Goal: Task Accomplishment & Management: Manage account settings

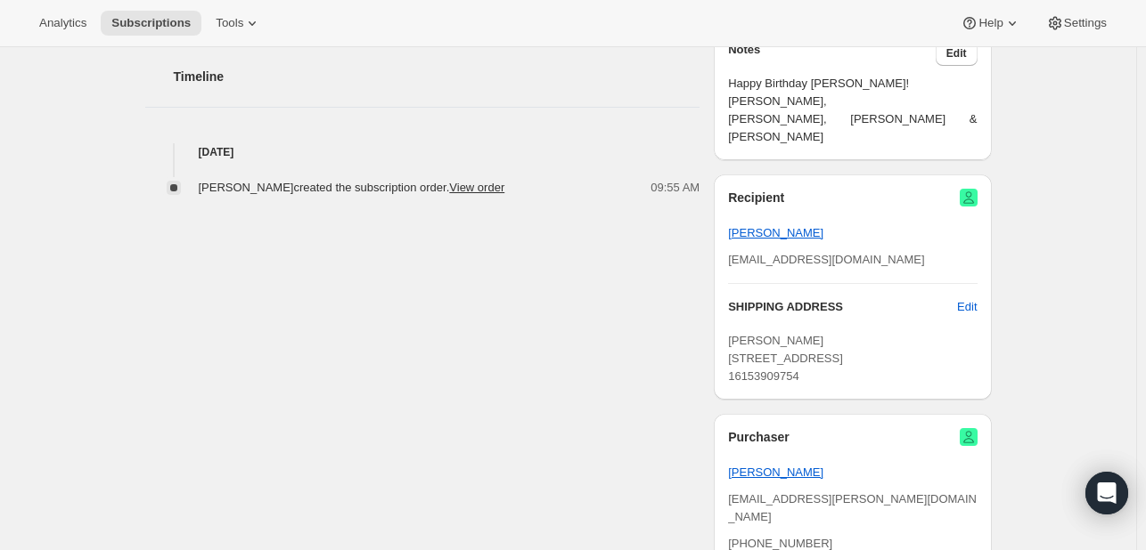
scroll to position [684, 0]
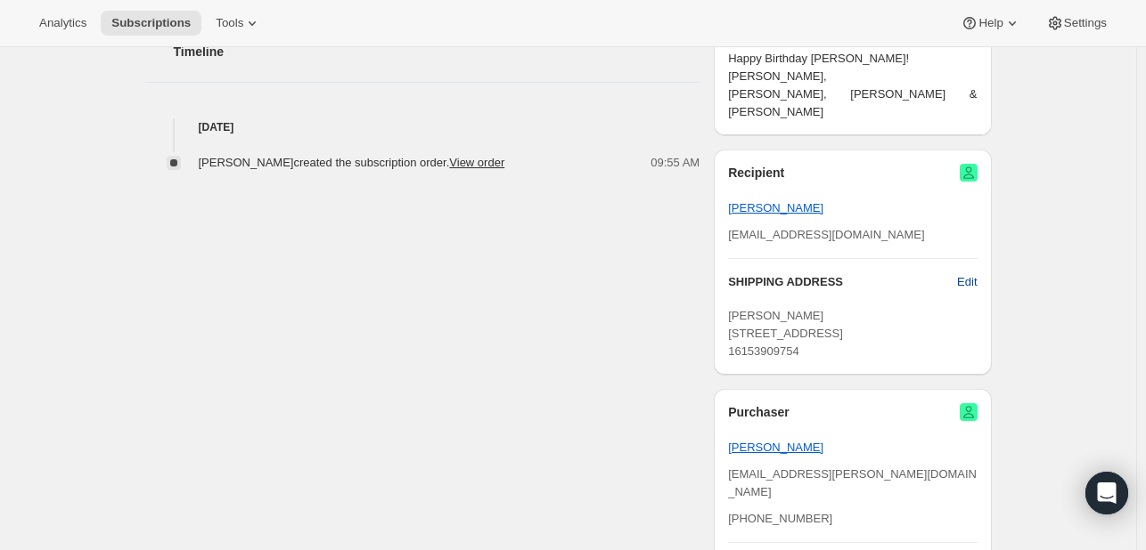
click at [983, 268] on button "Edit" at bounding box center [966, 282] width 41 height 29
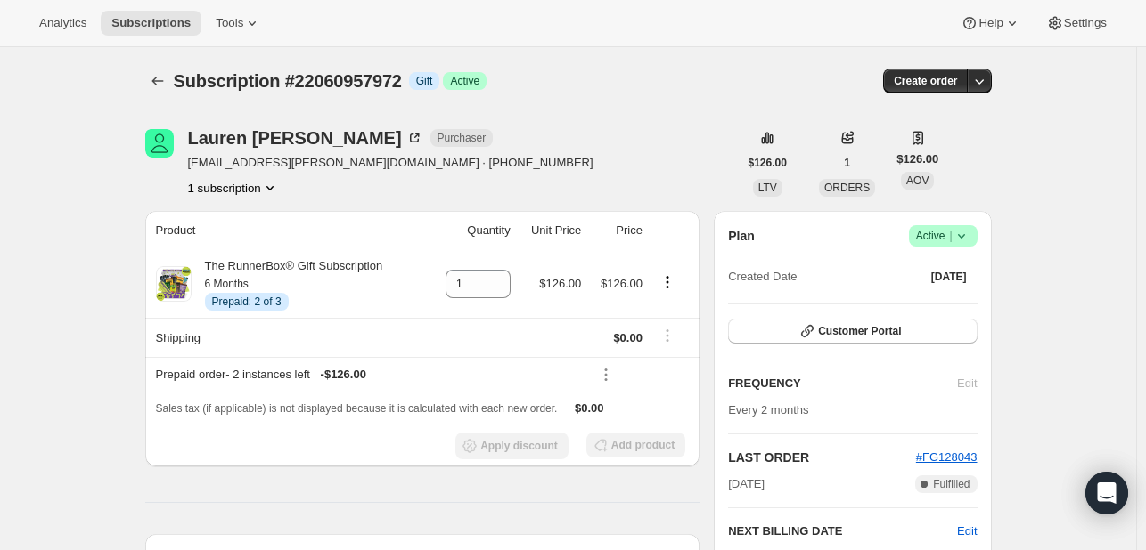
select select "[GEOGRAPHIC_DATA]"
select select "TN"
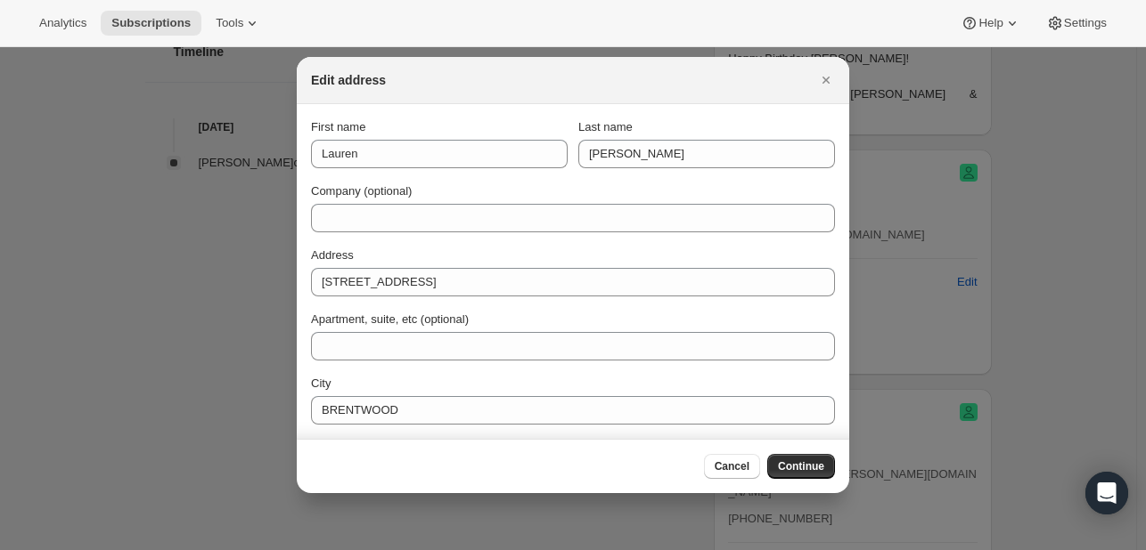
scroll to position [128, 0]
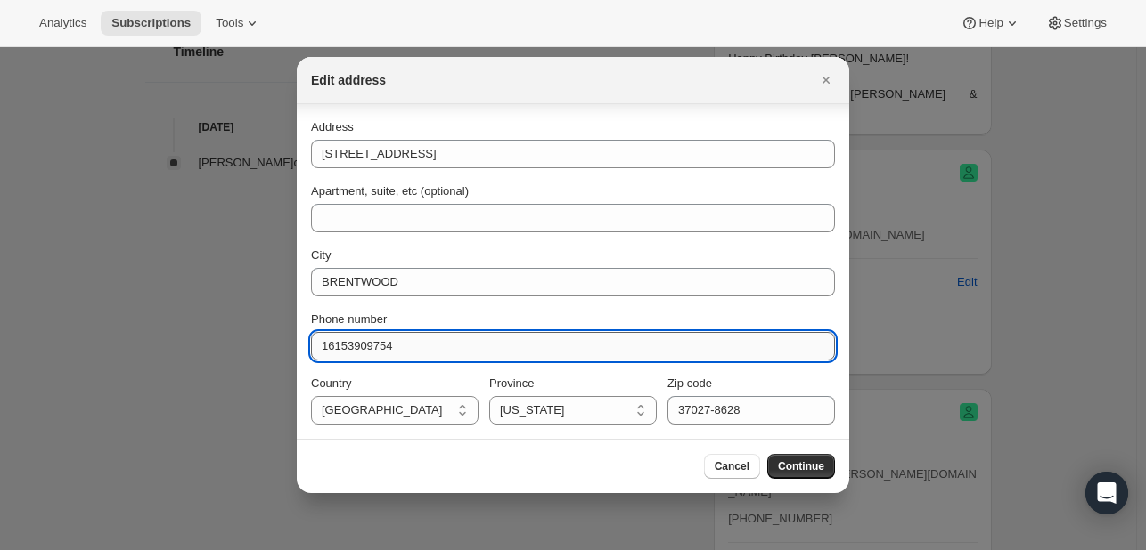
click at [373, 347] on input "16153909754" at bounding box center [573, 346] width 524 height 29
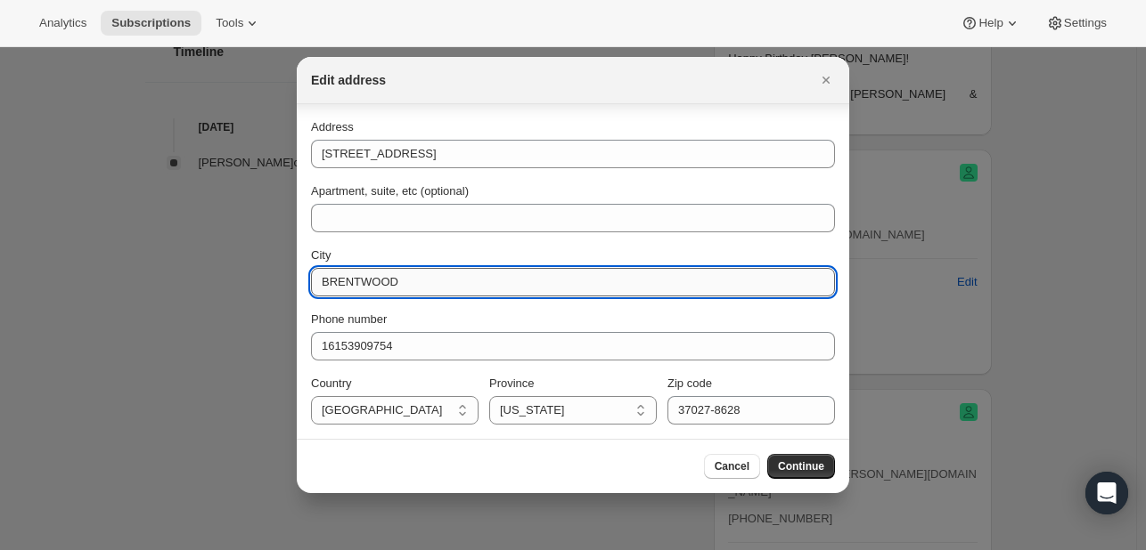
click at [363, 288] on input "BRENTWOOD" at bounding box center [573, 282] width 524 height 29
paste input "[GEOGRAPHIC_DATA]"
type input "[GEOGRAPHIC_DATA]"
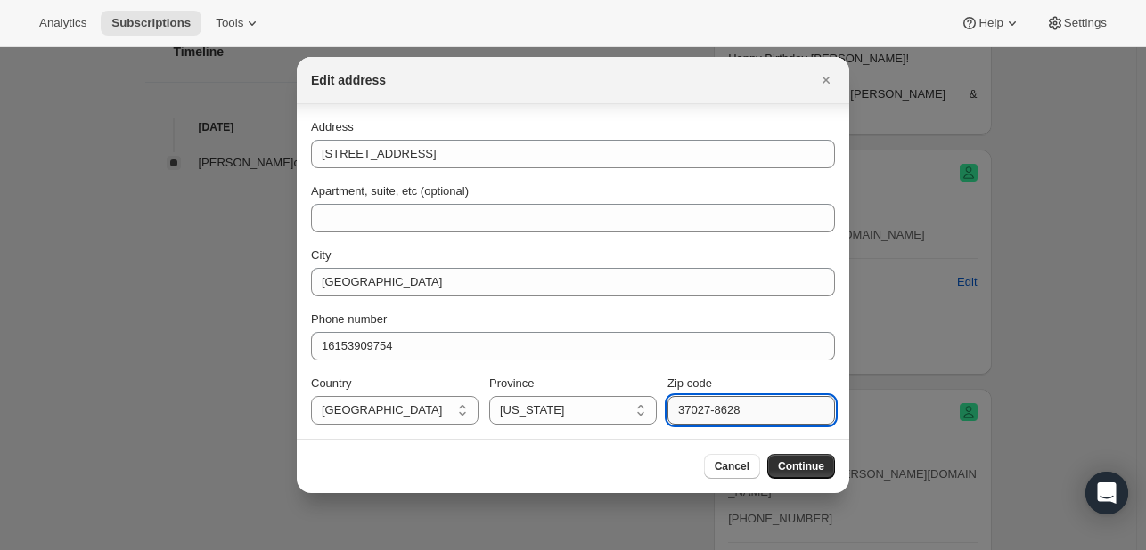
click at [741, 418] on input "37027-8628" at bounding box center [750, 410] width 167 height 29
paste input "37075"
click at [741, 418] on input "37027-37075" at bounding box center [750, 410] width 167 height 29
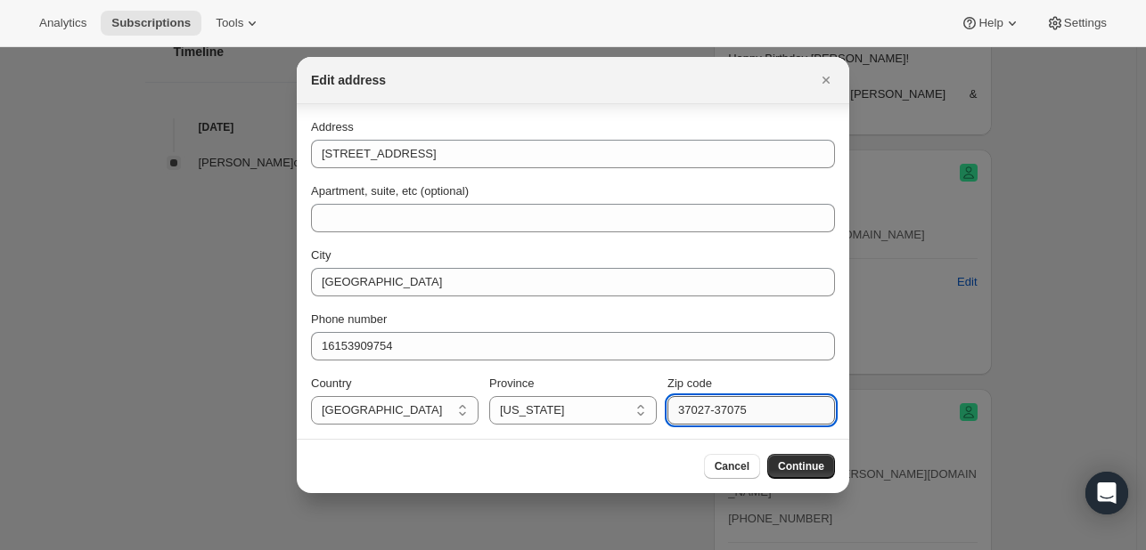
click at [741, 418] on input "37027-37075" at bounding box center [750, 410] width 167 height 29
paste input ":rc3:"
type input "37075"
click at [841, 464] on div "Cancel Continue" at bounding box center [573, 466] width 552 height 54
click at [814, 463] on span "Continue" at bounding box center [801, 467] width 46 height 14
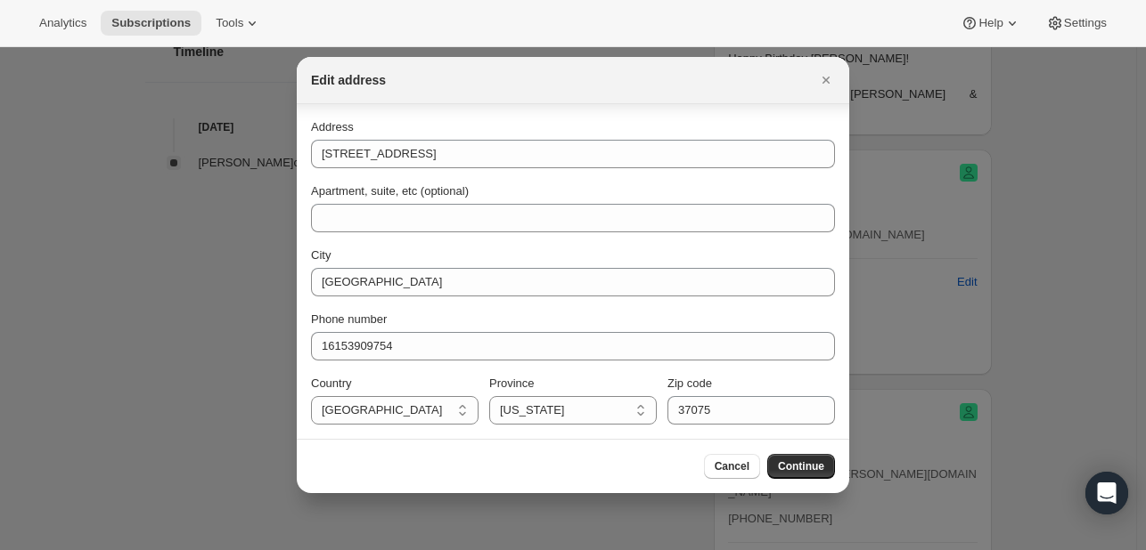
scroll to position [0, 0]
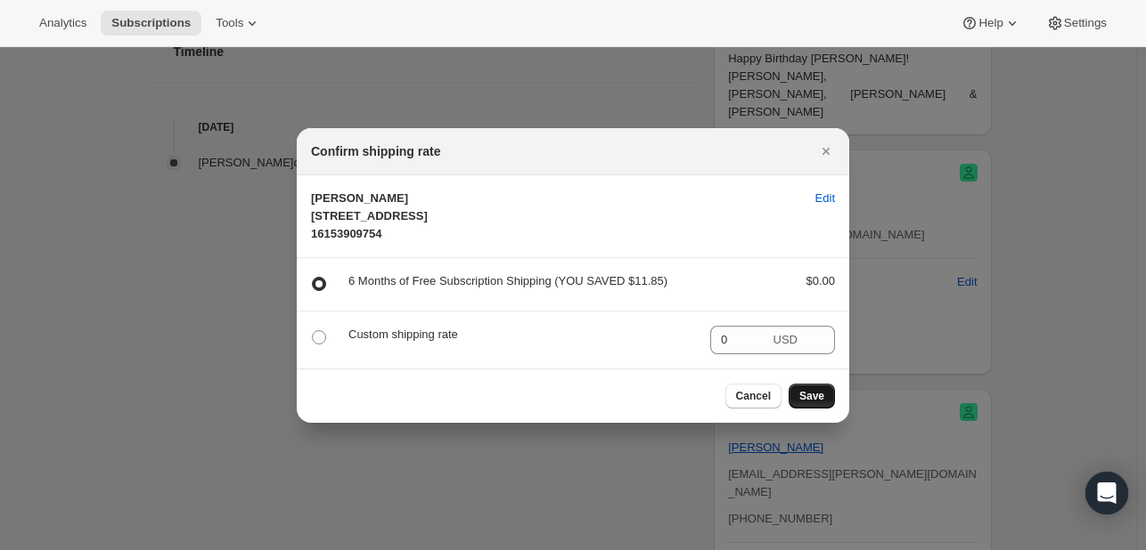
click at [819, 404] on span "Save" at bounding box center [811, 396] width 25 height 14
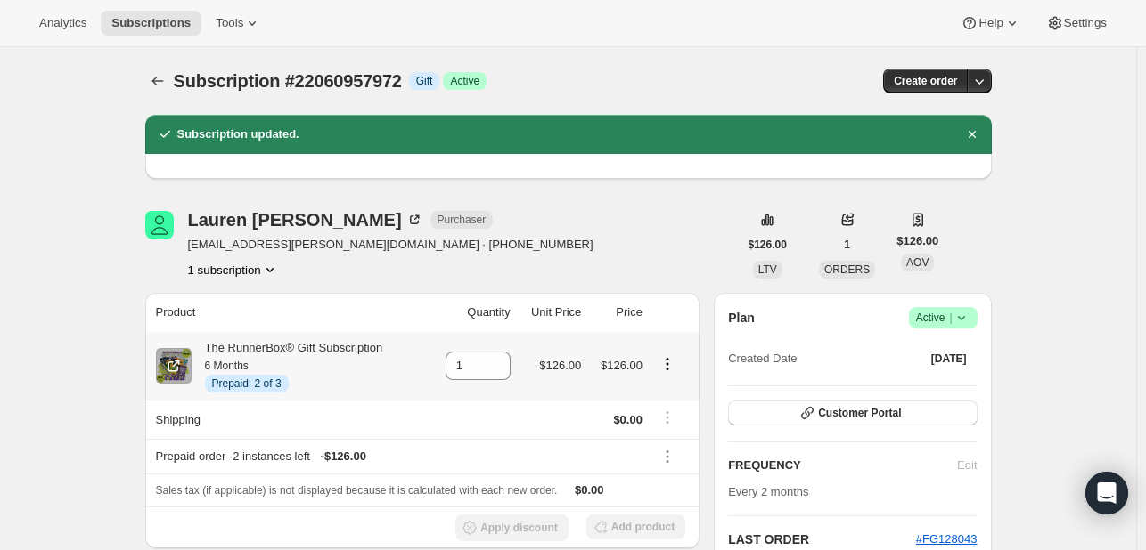
click at [672, 370] on icon "Product actions" at bounding box center [667, 364] width 18 height 18
click at [660, 425] on span "Extend prepaid" at bounding box center [662, 428] width 77 height 13
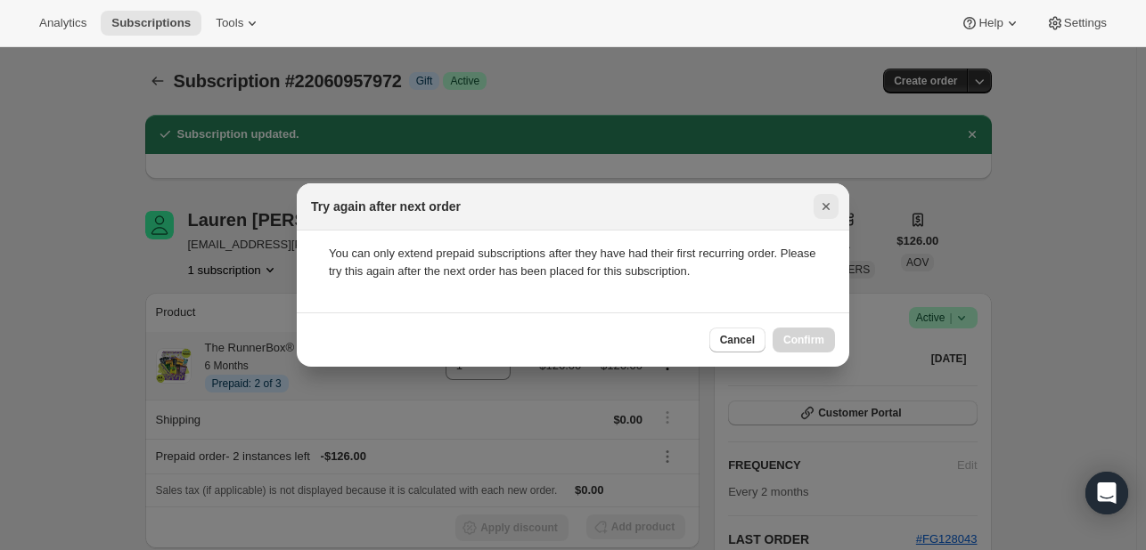
click at [820, 218] on button "Close" at bounding box center [825, 206] width 25 height 25
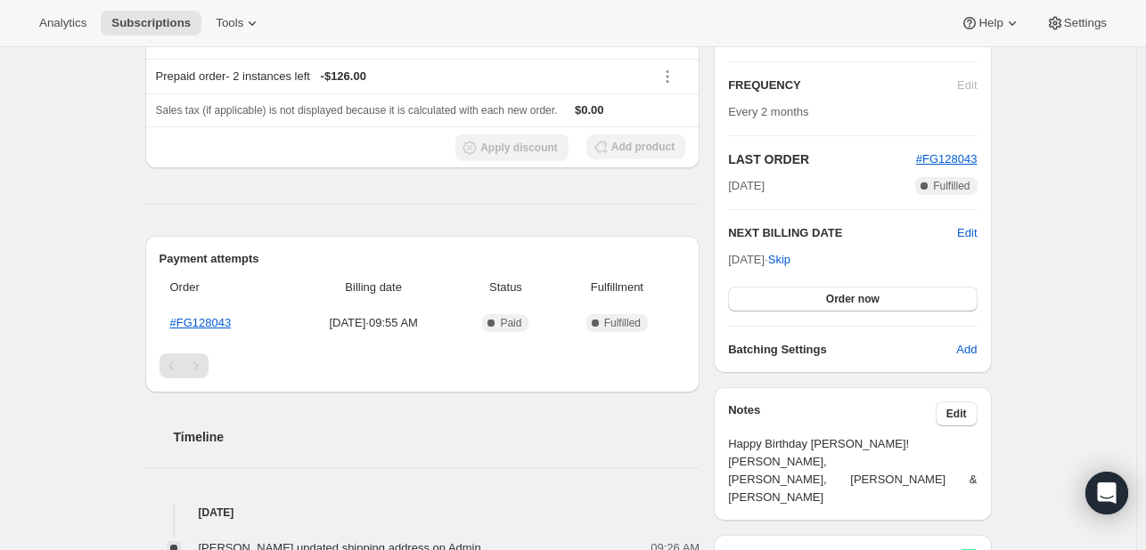
scroll to position [420, 0]
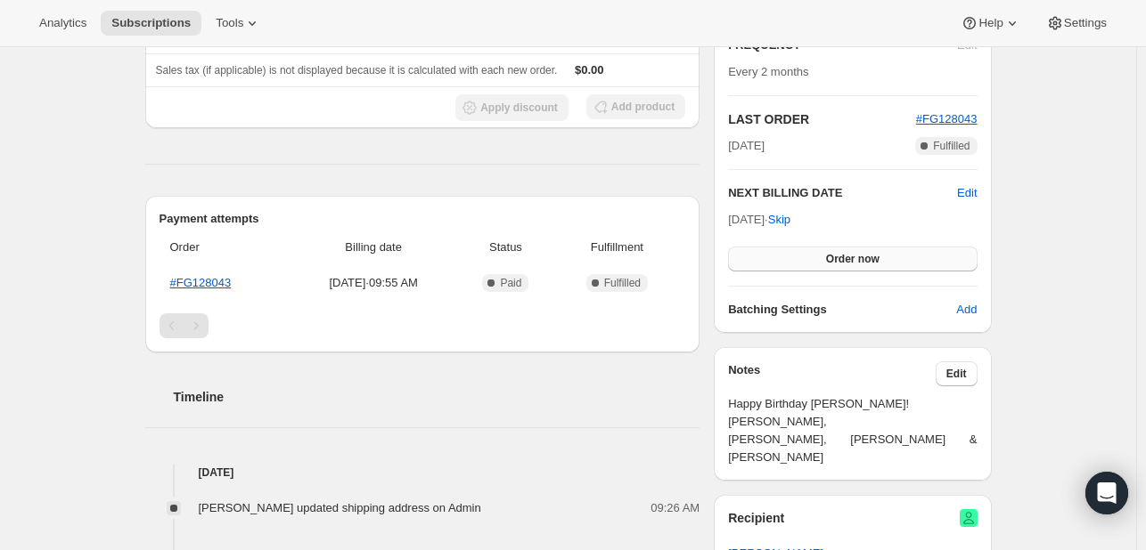
click at [829, 255] on button "Order now" at bounding box center [852, 259] width 249 height 25
click at [789, 259] on button "Click to confirm" at bounding box center [852, 259] width 249 height 25
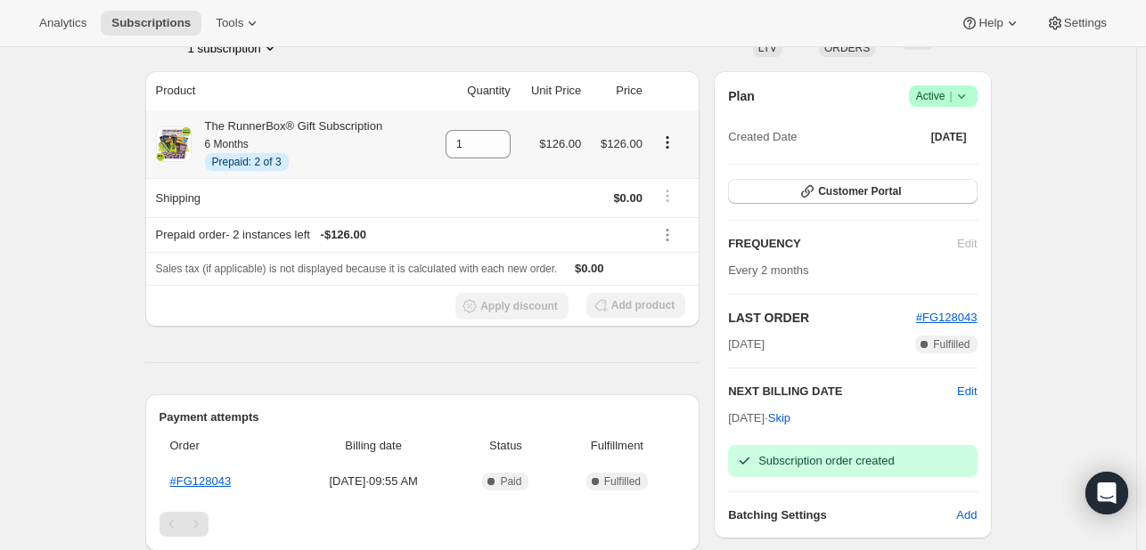
scroll to position [213, 0]
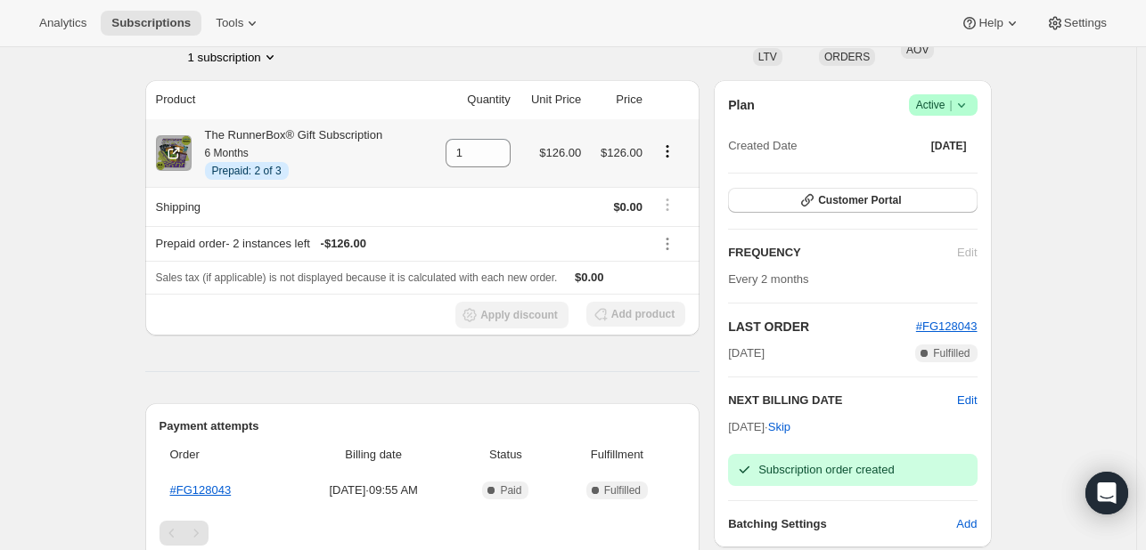
click at [665, 158] on icon "Product actions" at bounding box center [667, 152] width 18 height 18
click at [667, 220] on span "Extend prepaid" at bounding box center [662, 215] width 77 height 13
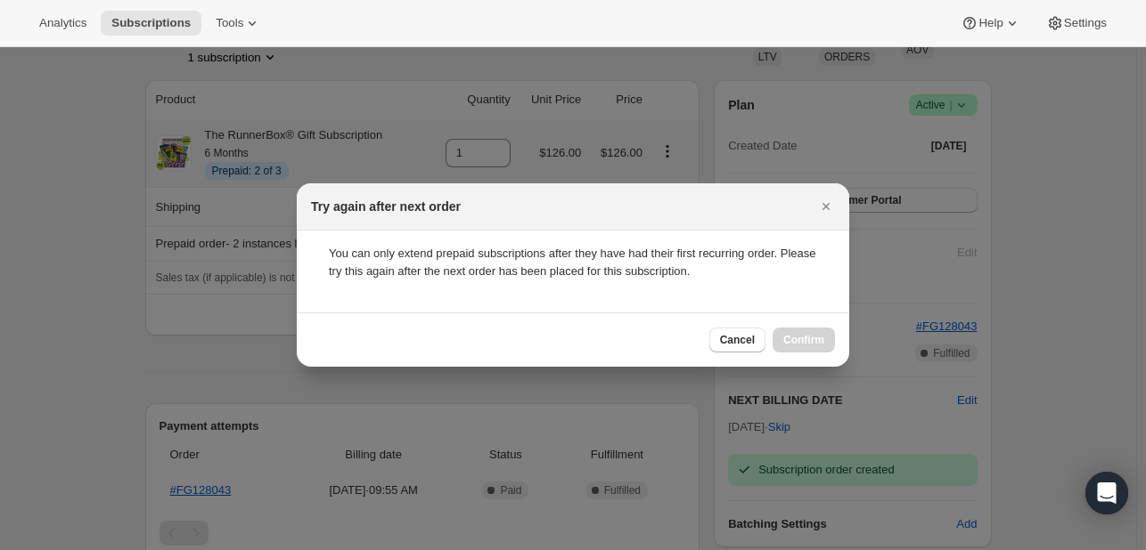
scroll to position [0, 0]
click at [735, 332] on button "Cancel" at bounding box center [737, 340] width 56 height 25
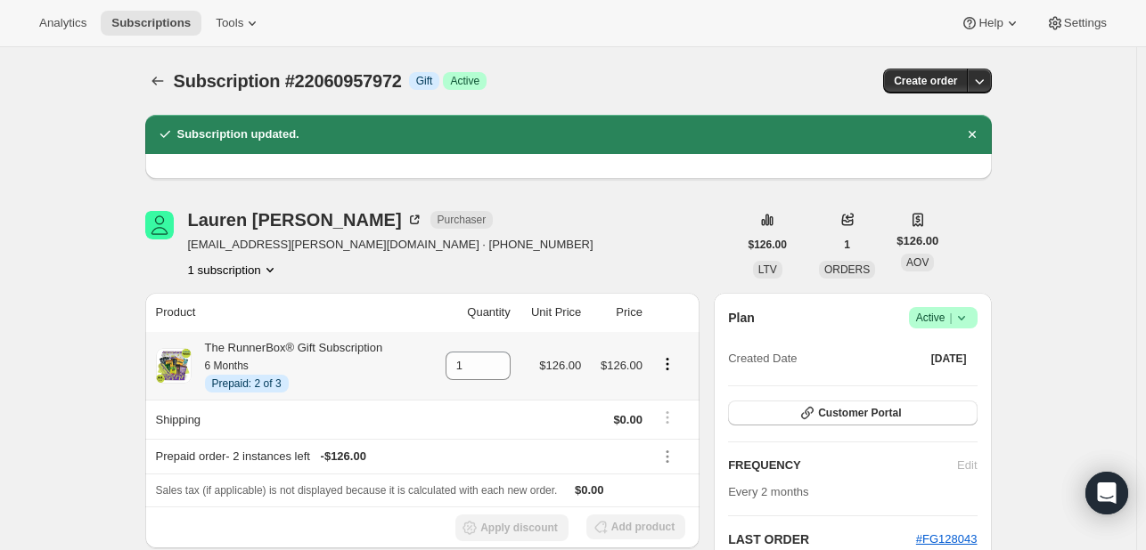
scroll to position [213, 0]
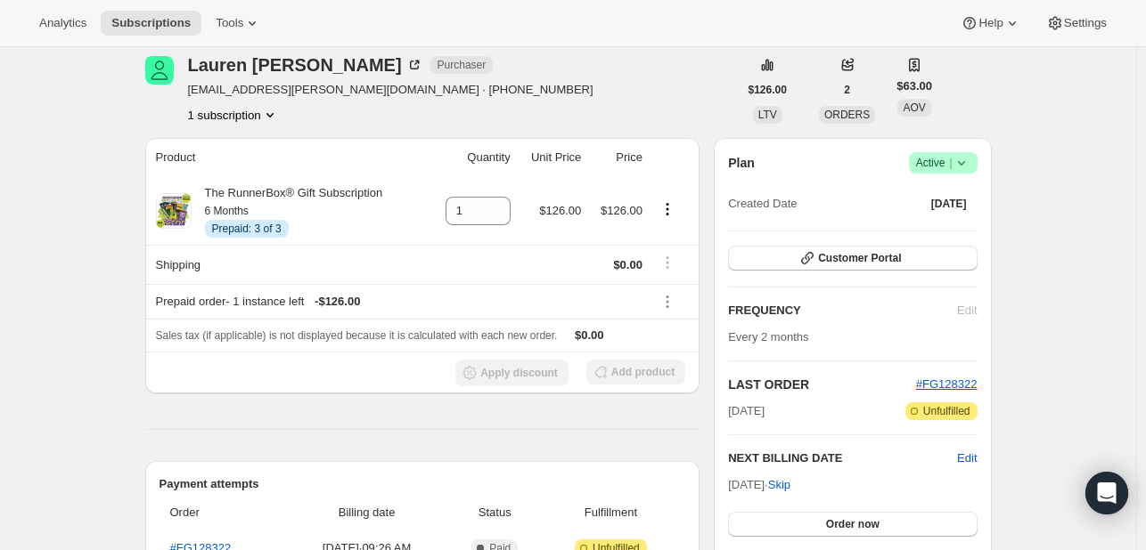
scroll to position [71, 0]
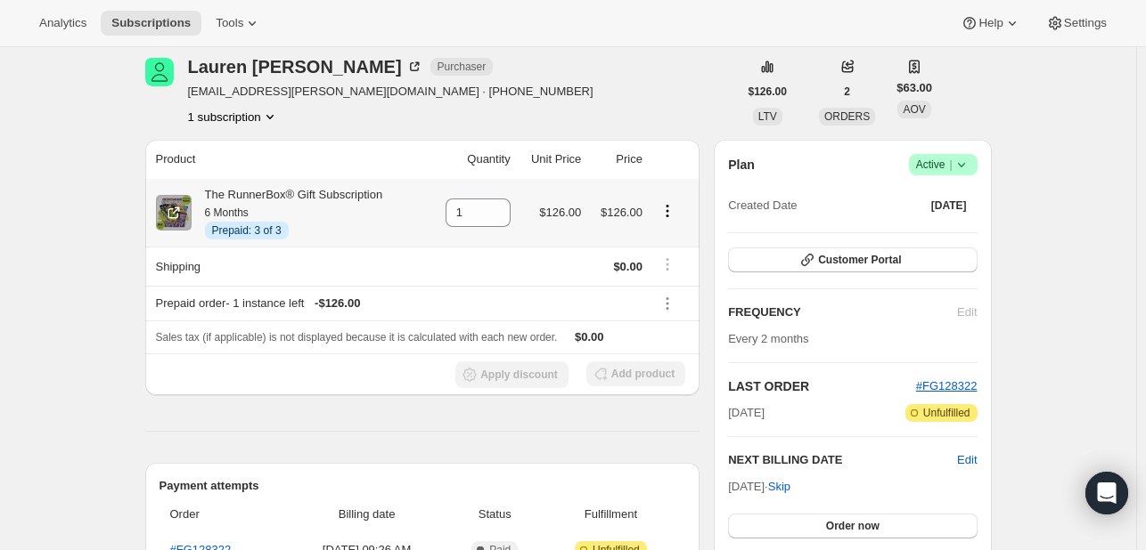
click at [666, 215] on icon "Product actions" at bounding box center [667, 211] width 18 height 18
click at [678, 270] on span "Extend prepaid" at bounding box center [662, 275] width 77 height 13
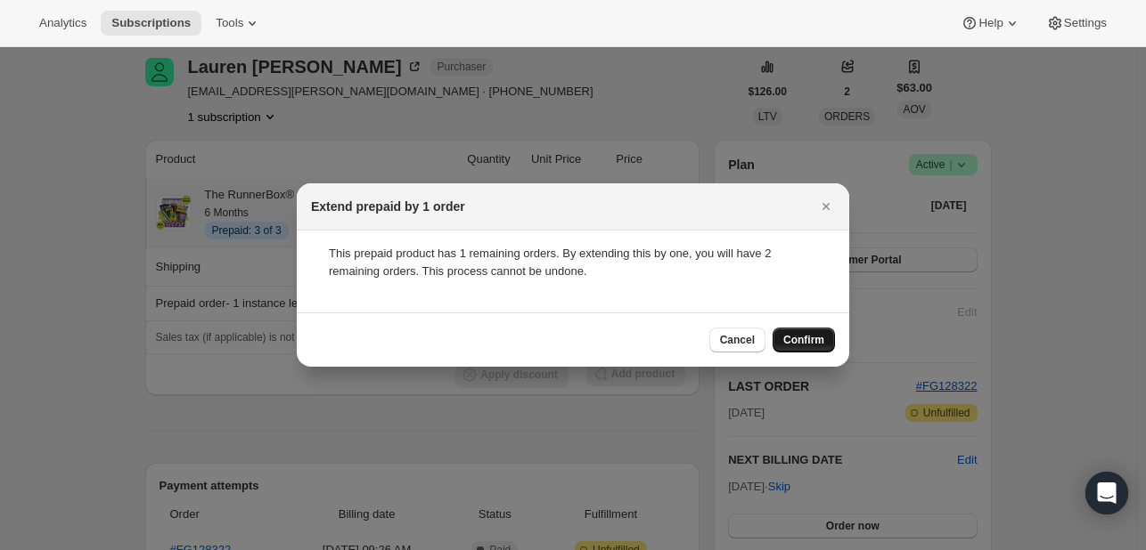
click at [811, 348] on button "Confirm" at bounding box center [803, 340] width 62 height 25
